Goal: Task Accomplishment & Management: Use online tool/utility

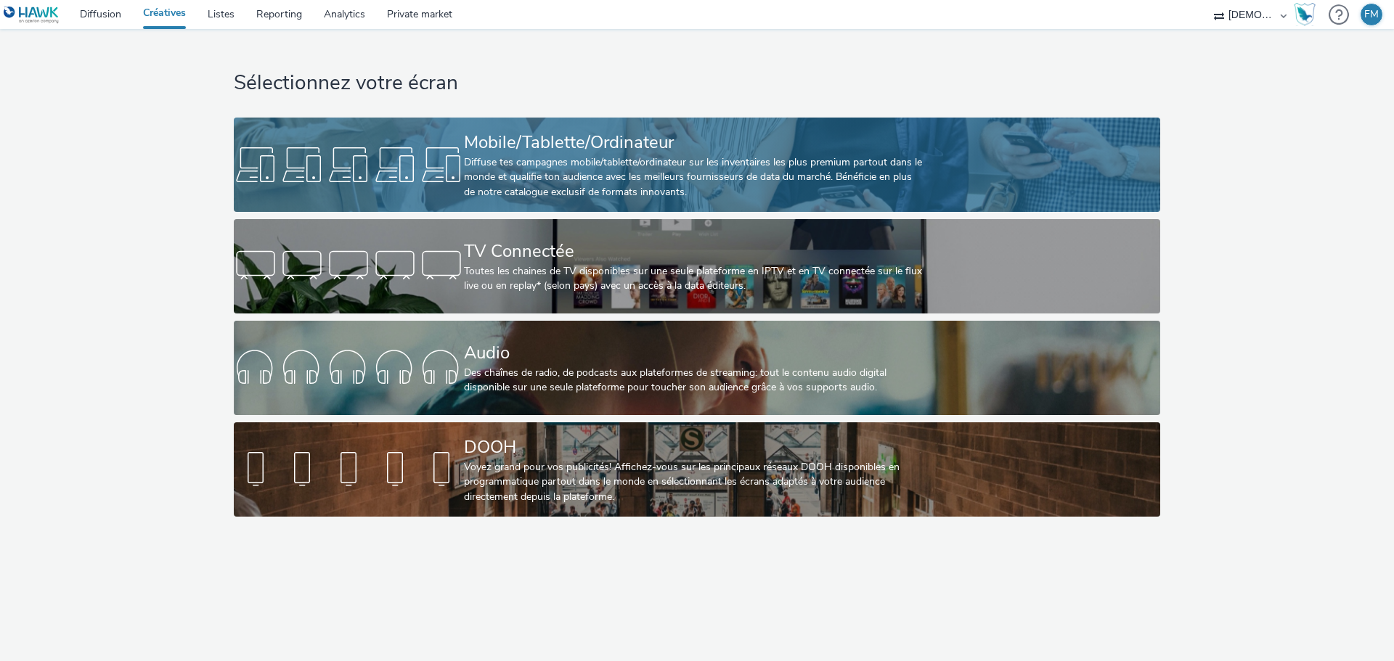
click at [477, 170] on div "Diffuse tes campagnes mobile/tablette/ordinateur sur les inventaires les plus p…" at bounding box center [694, 177] width 460 height 44
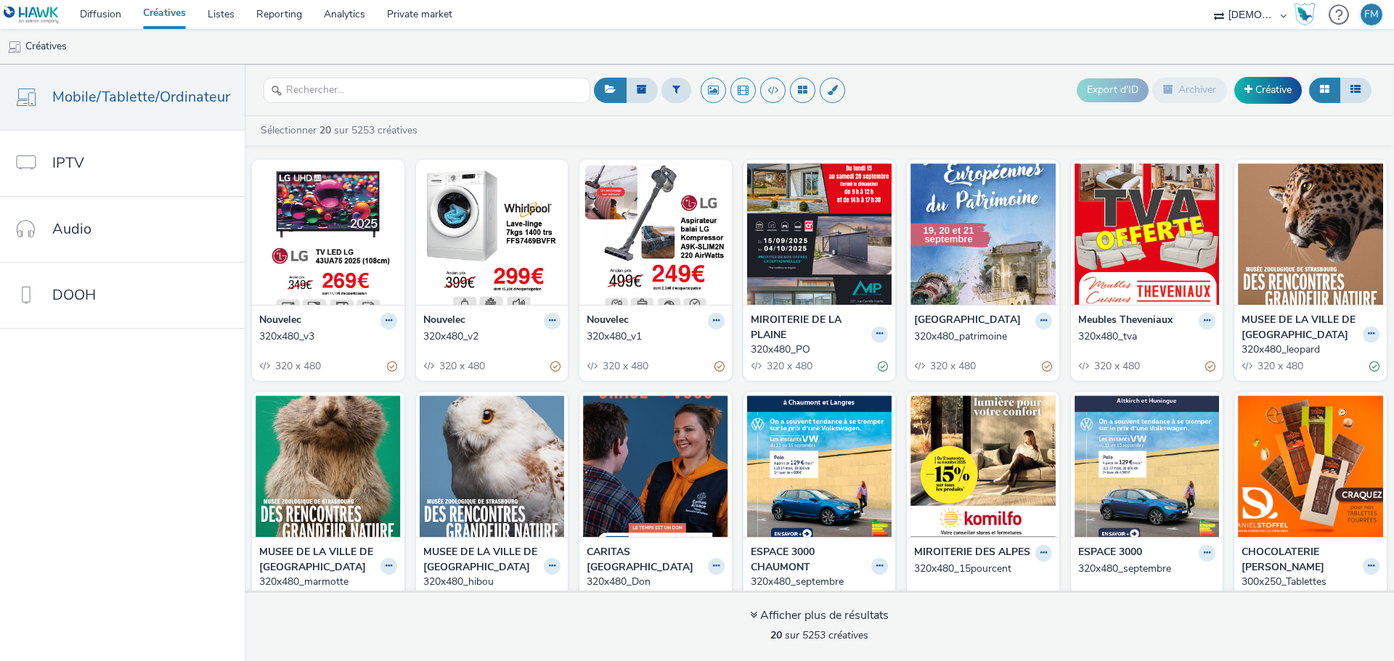
click at [974, 92] on div "Export d'ID Archiver Créative" at bounding box center [982, 91] width 785 height 36
click at [673, 85] on icon at bounding box center [676, 89] width 8 height 10
click at [726, 98] on div at bounding box center [750, 95] width 102 height 17
type input "firminy"
click at [746, 120] on span "Leclerc Firminy" at bounding box center [734, 117] width 68 height 15
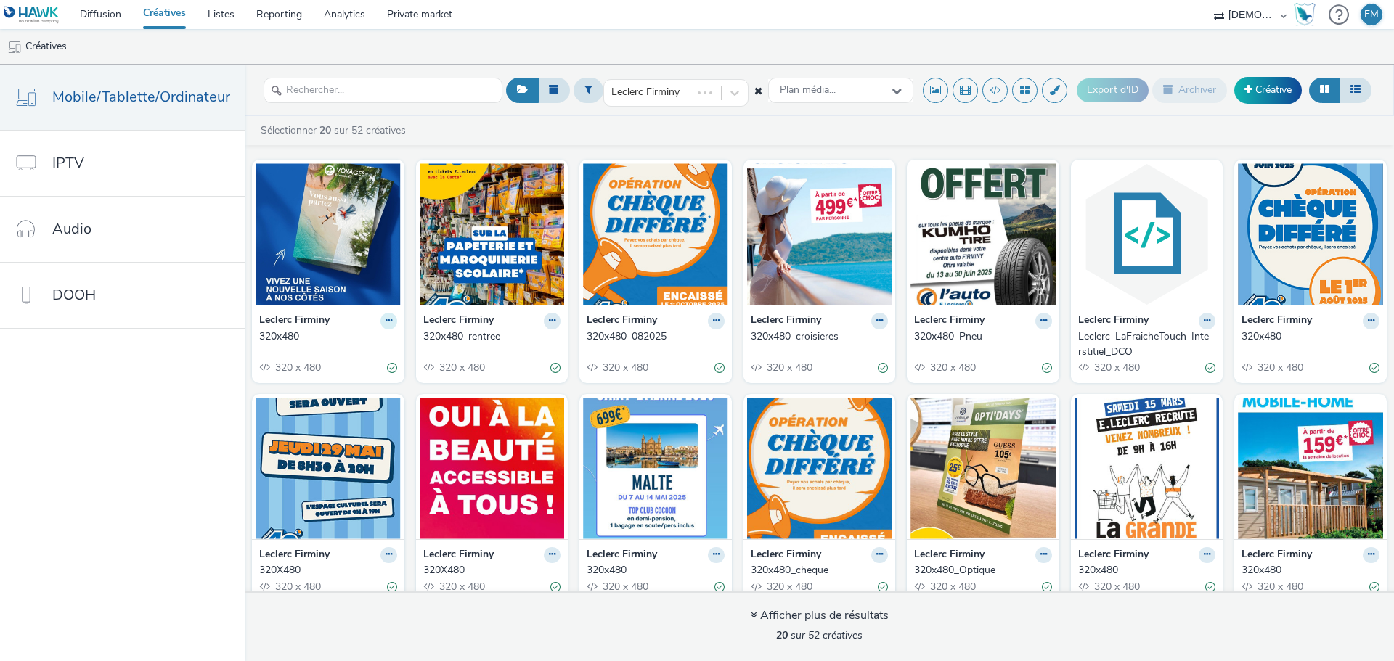
click at [380, 324] on button at bounding box center [388, 321] width 17 height 17
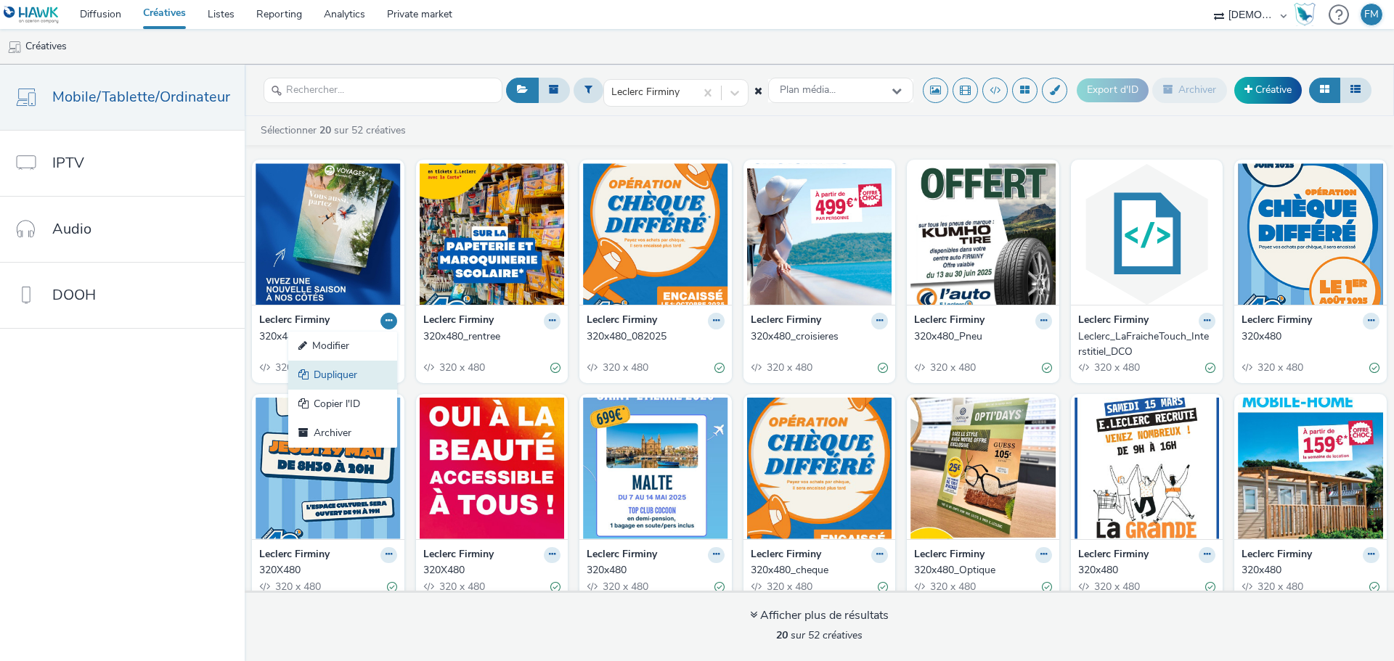
click at [358, 373] on link "Dupliquer" at bounding box center [342, 375] width 109 height 29
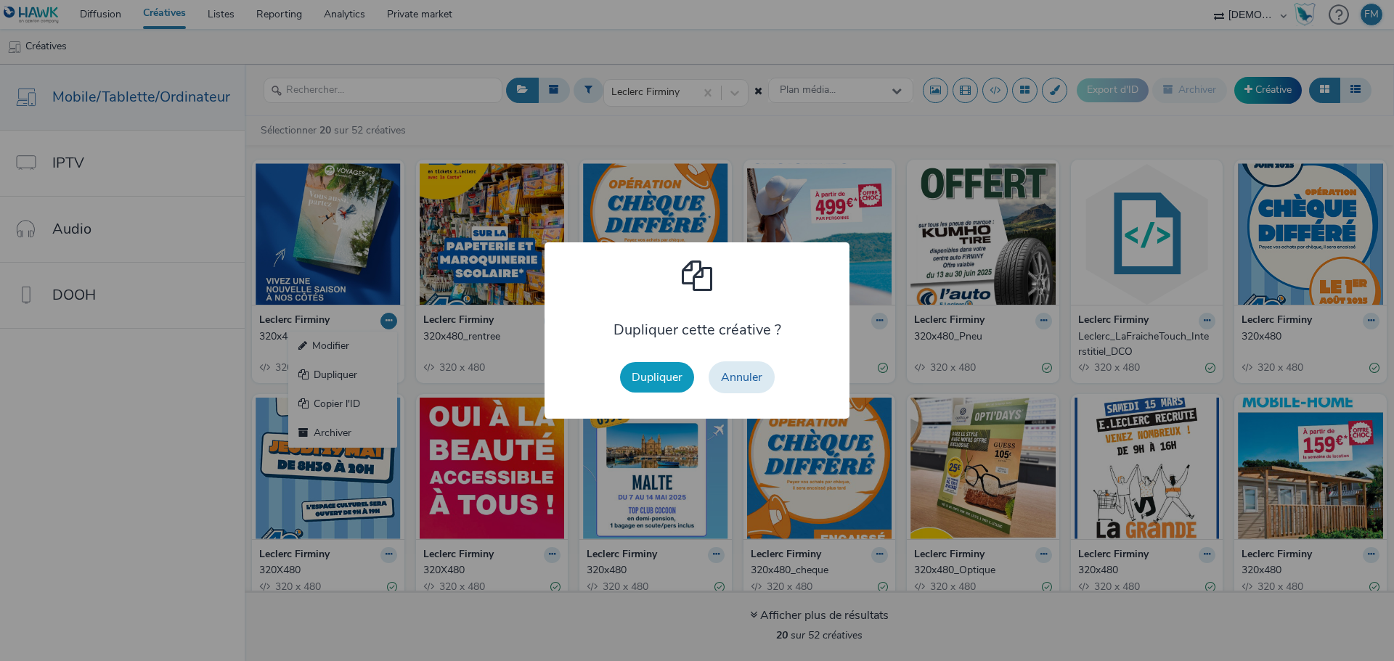
click at [655, 385] on button "Dupliquer" at bounding box center [657, 377] width 74 height 30
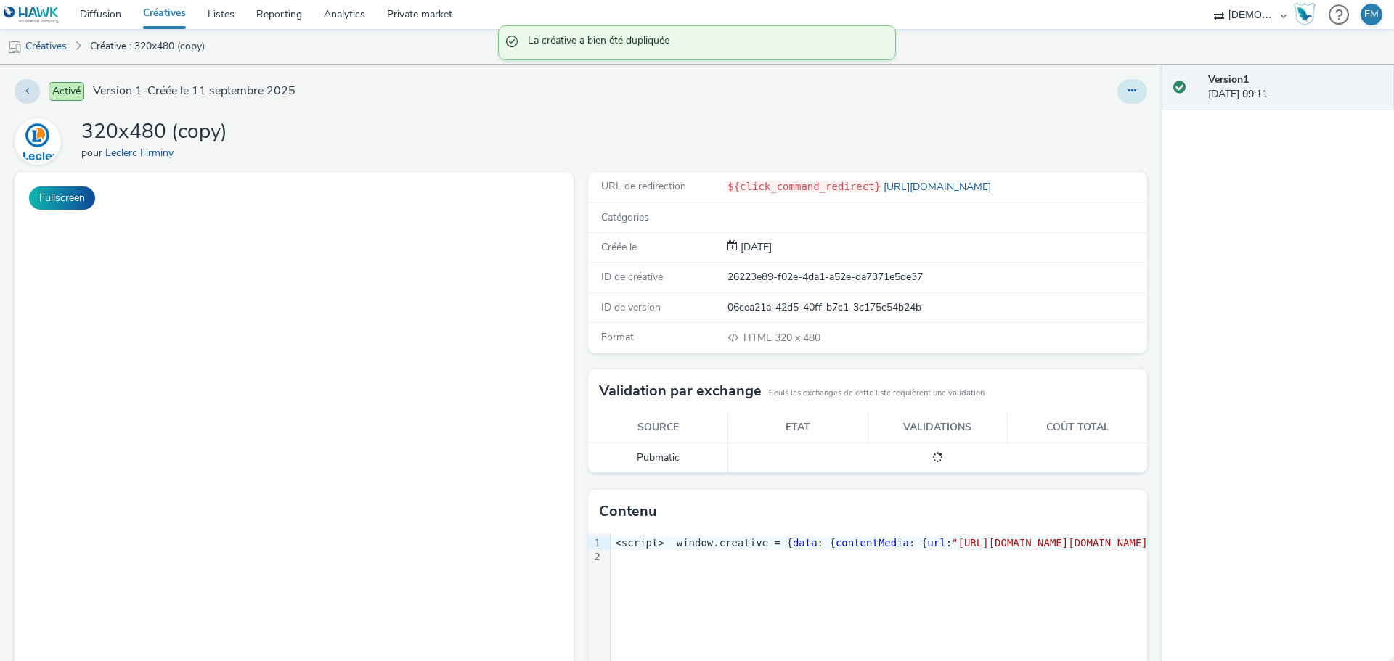
click at [1143, 89] on div "Activé Version 1 - Créée le [DATE] 320x480 (copy) pour Leclerc Firminy Fullscre…" at bounding box center [581, 363] width 1162 height 597
click at [1133, 89] on button at bounding box center [1132, 91] width 30 height 25
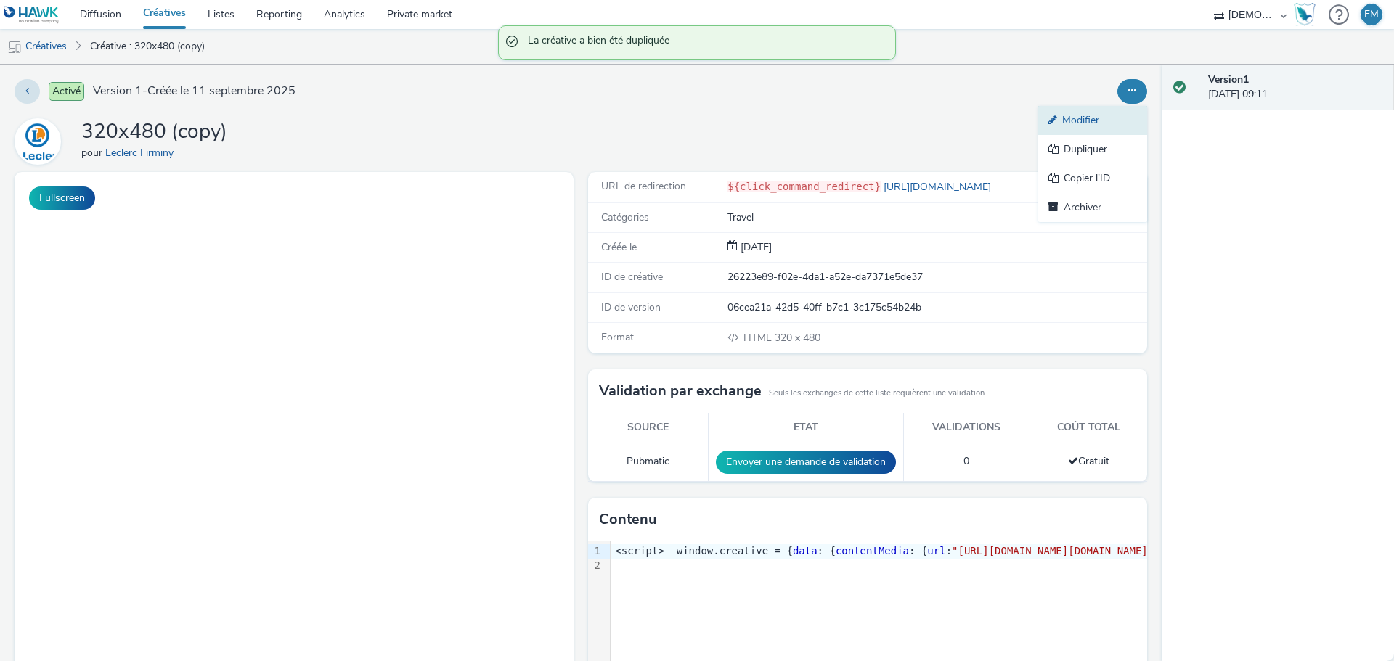
click at [1072, 118] on link "Modifier" at bounding box center [1092, 120] width 109 height 29
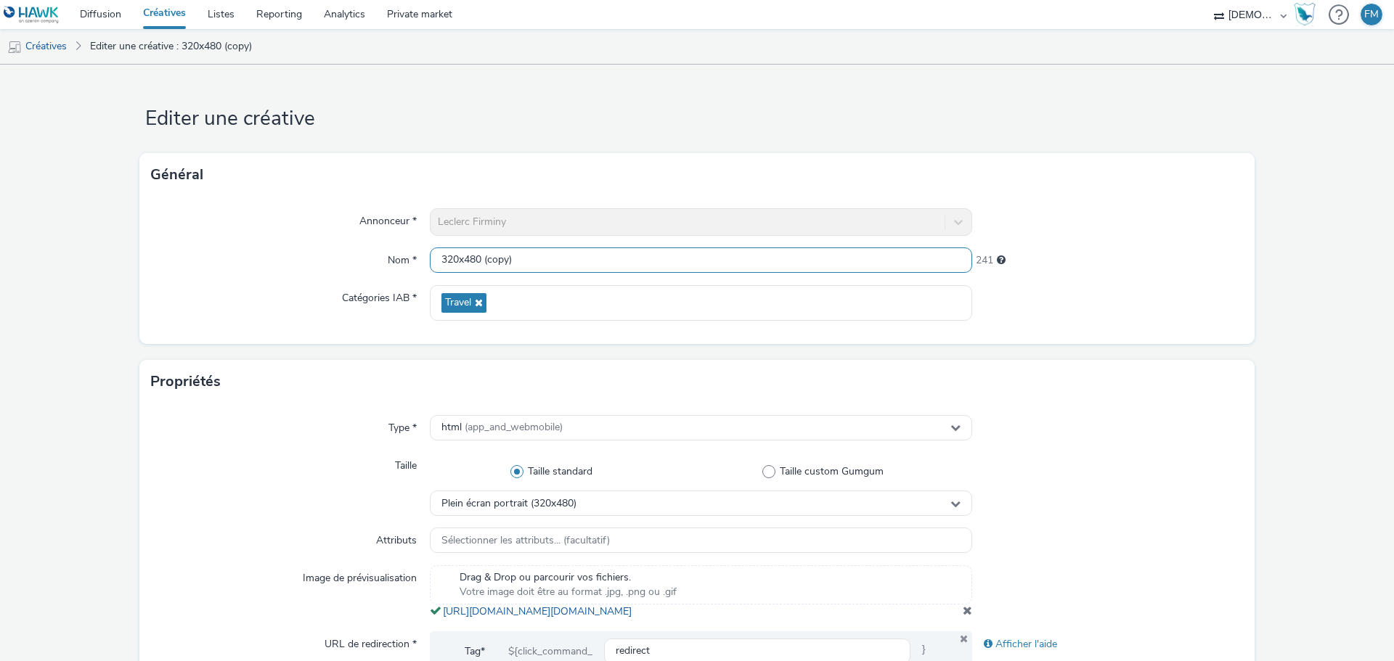
drag, startPoint x: 481, startPoint y: 258, endPoint x: 652, endPoint y: 255, distance: 170.6
click at [652, 255] on input "320x480 (copy)" at bounding box center [701, 260] width 542 height 25
type input "320x480"
click at [653, 156] on div "Général" at bounding box center [696, 175] width 1115 height 44
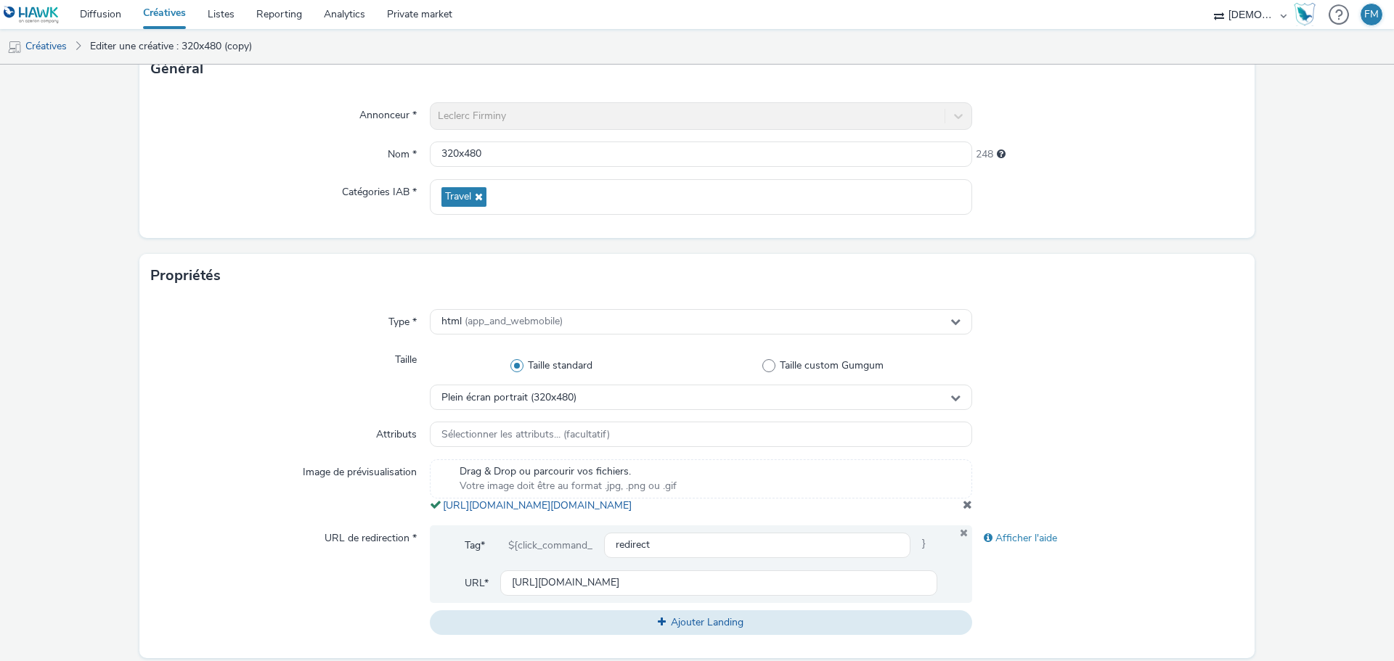
scroll to position [290, 0]
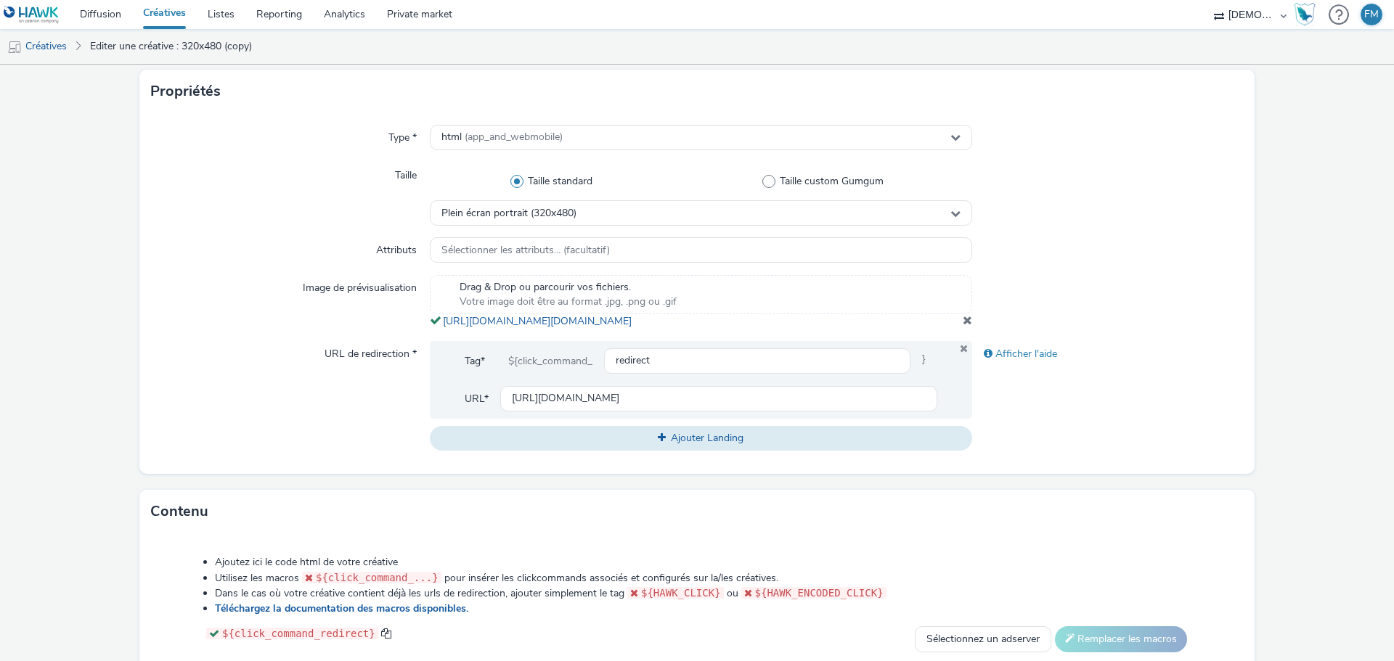
click at [963, 326] on span at bounding box center [967, 320] width 9 height 12
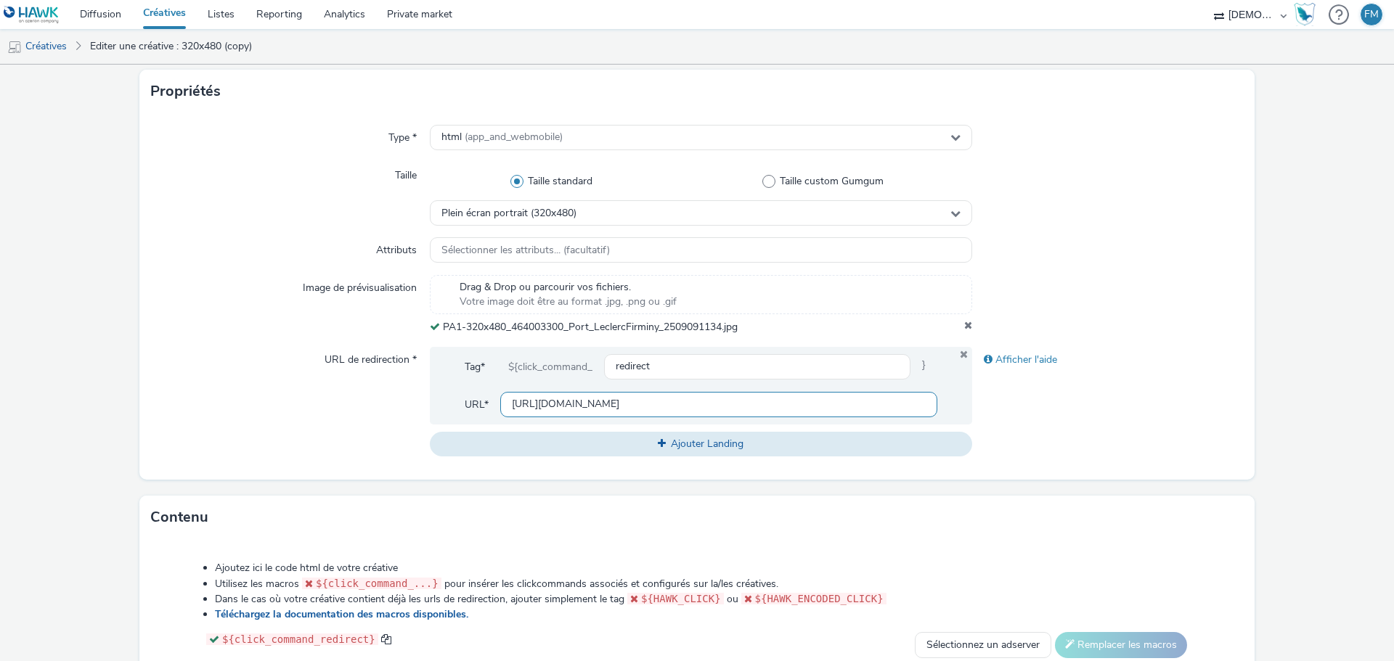
click at [644, 392] on input "[URL][DOMAIN_NAME]" at bounding box center [718, 404] width 437 height 25
paste input "[DOMAIN_NAME]/mag/e-leclerc-firminy?utm_source=LPR&utm_campaign=464003200&utm_m…"
type input "[URL][DOMAIN_NAME][PERSON_NAME]"
click at [265, 405] on div "URL de redirection *" at bounding box center [290, 402] width 279 height 110
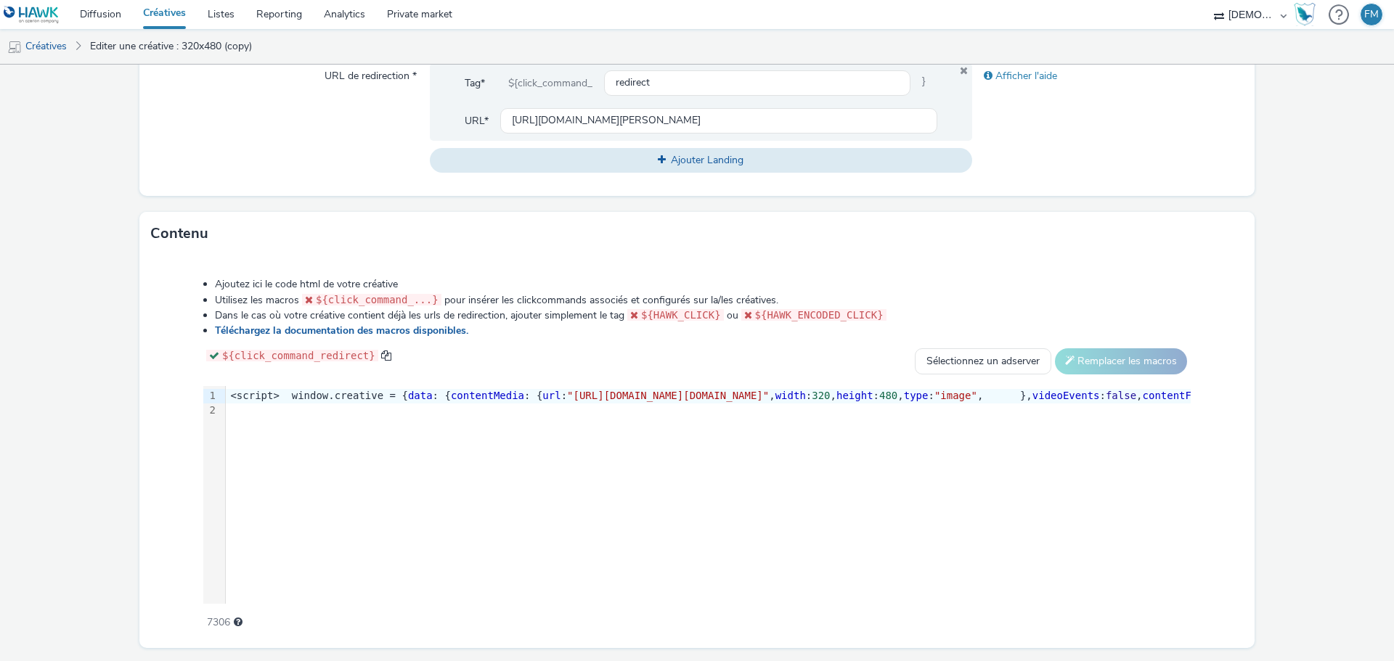
scroll to position [613, 0]
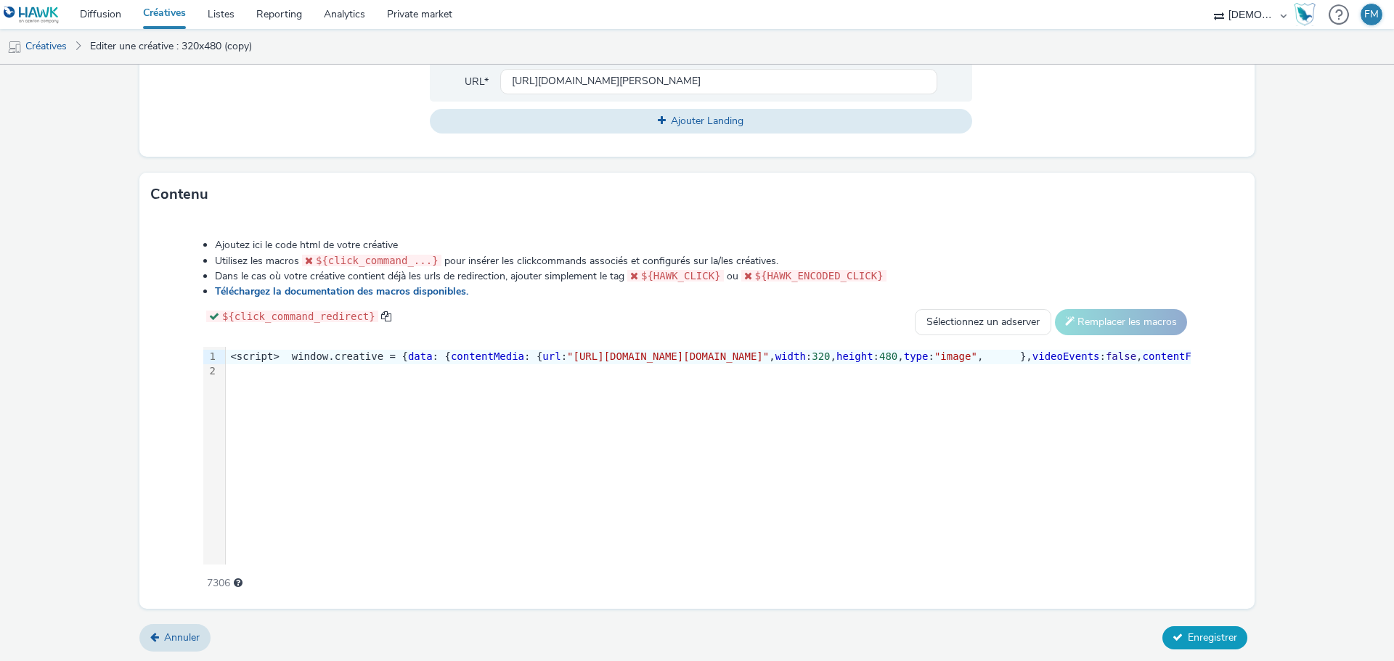
click at [1172, 634] on icon at bounding box center [1177, 637] width 10 height 10
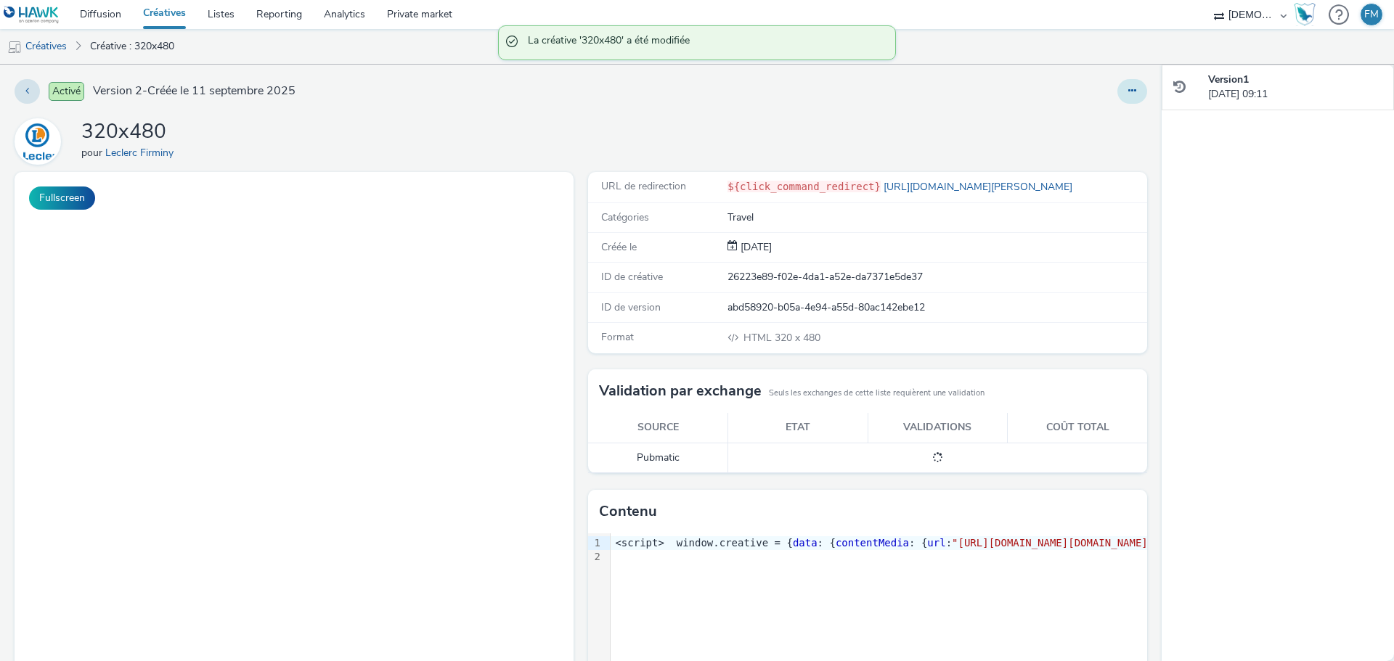
click at [1117, 98] on button at bounding box center [1132, 91] width 30 height 25
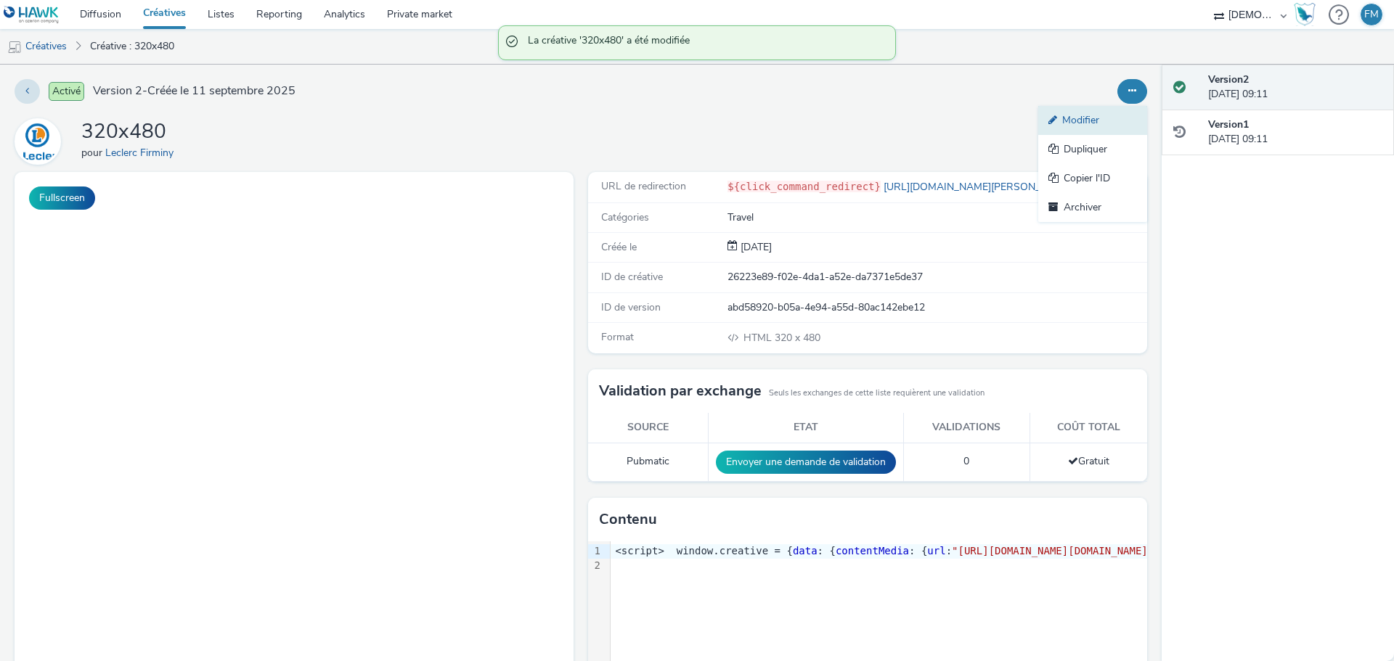
click at [1114, 115] on link "Modifier" at bounding box center [1092, 120] width 109 height 29
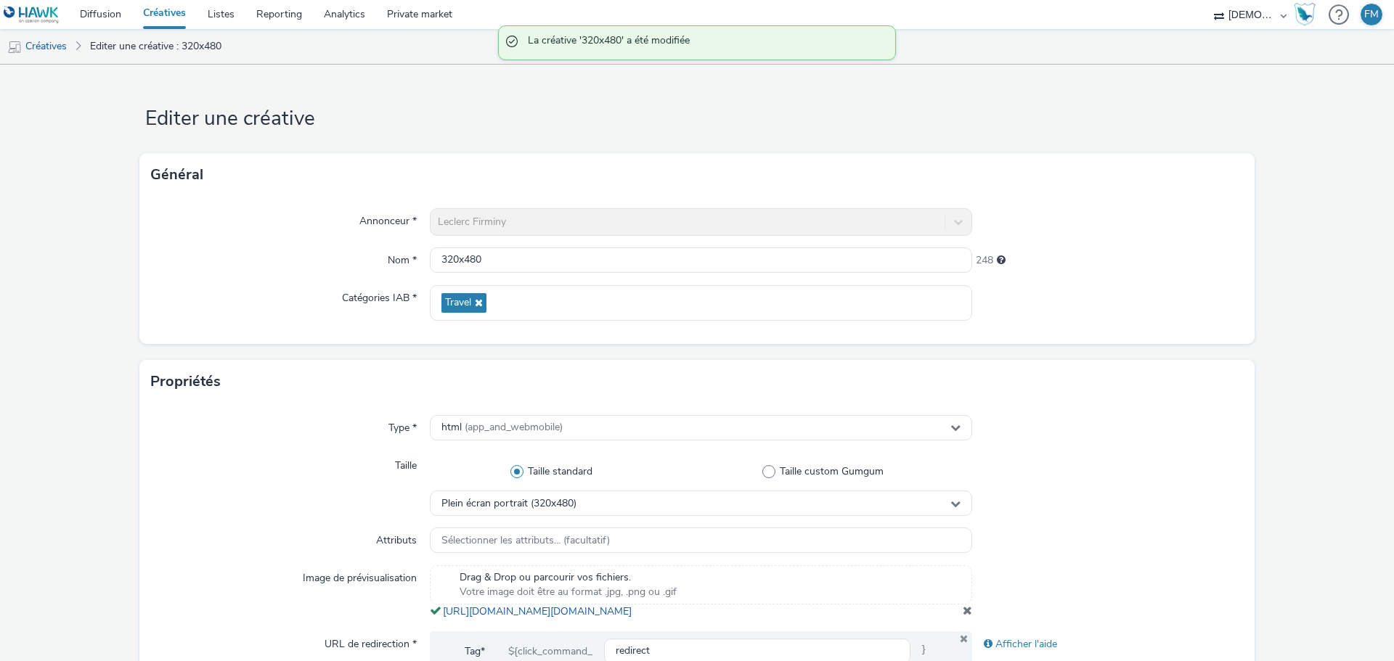
scroll to position [218, 0]
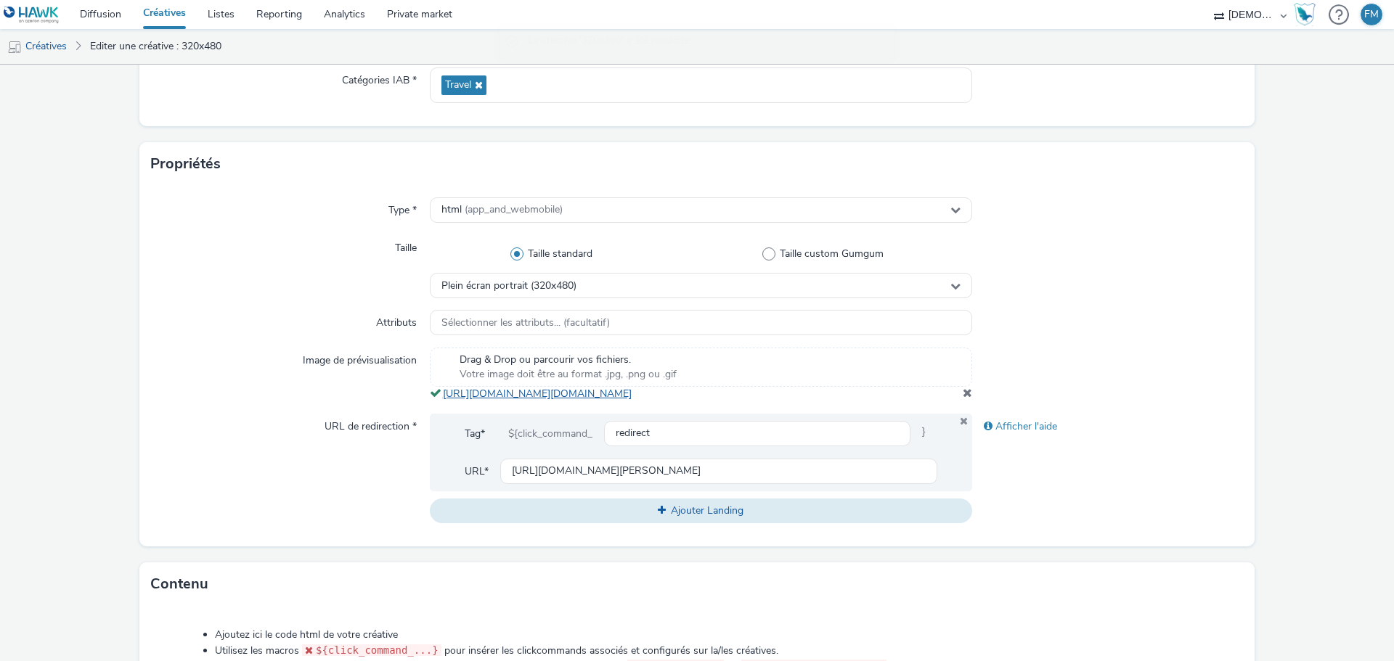
click at [636, 401] on link "[URL][DOMAIN_NAME][DOMAIN_NAME]" at bounding box center [540, 394] width 195 height 14
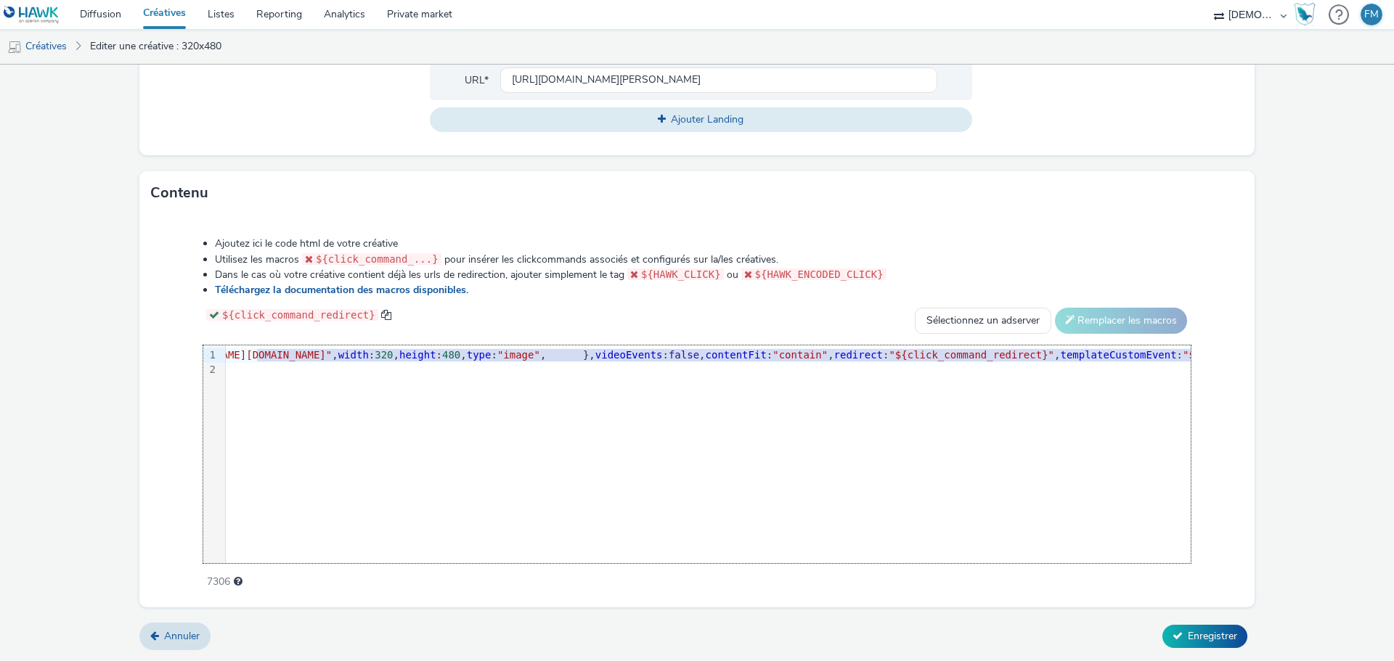
scroll to position [0, 510]
drag, startPoint x: 693, startPoint y: 358, endPoint x: 1072, endPoint y: 356, distance: 379.0
click at [258, 356] on span ""[URL][DOMAIN_NAME][DOMAIN_NAME]"" at bounding box center [158, 355] width 202 height 12
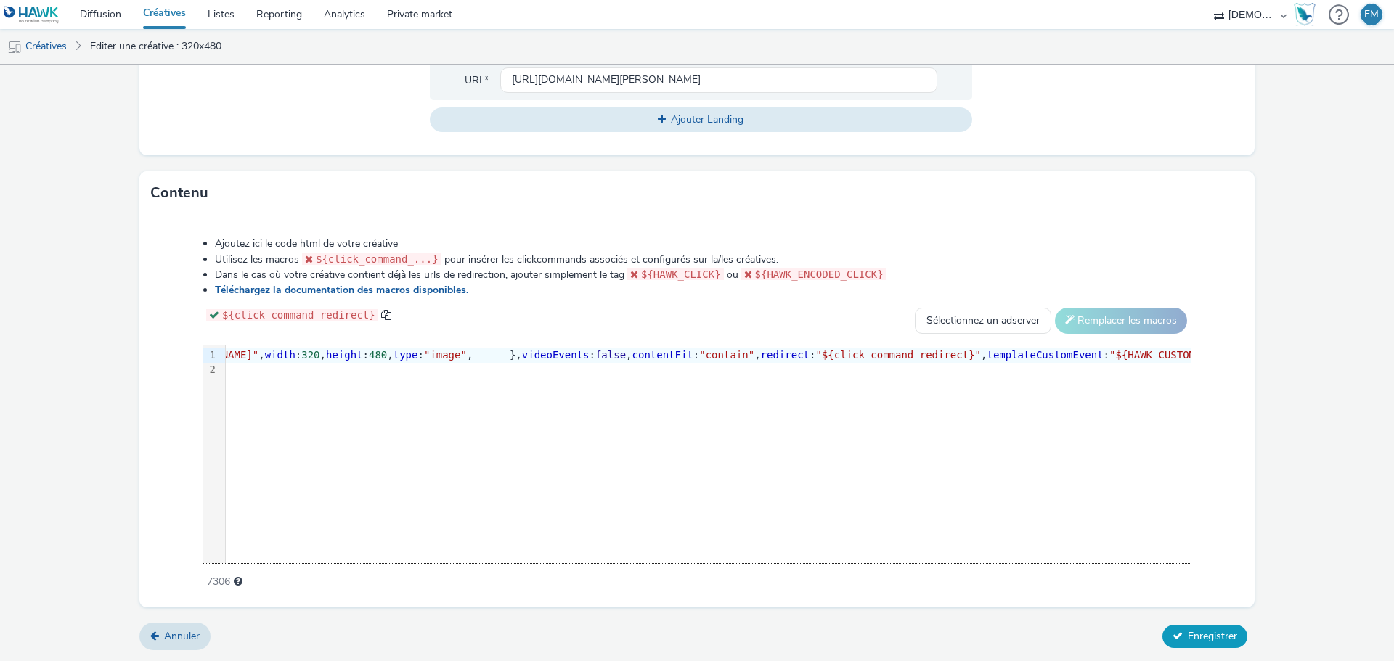
click at [1181, 628] on button "Enregistrer" at bounding box center [1204, 636] width 85 height 23
